Goal: Navigation & Orientation: Find specific page/section

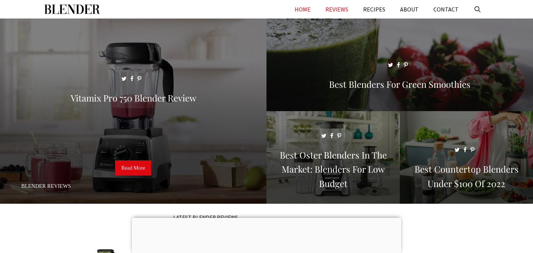
click at [343, 8] on link "REVIEWS" at bounding box center [337, 9] width 38 height 18
